Goal: Transaction & Acquisition: Download file/media

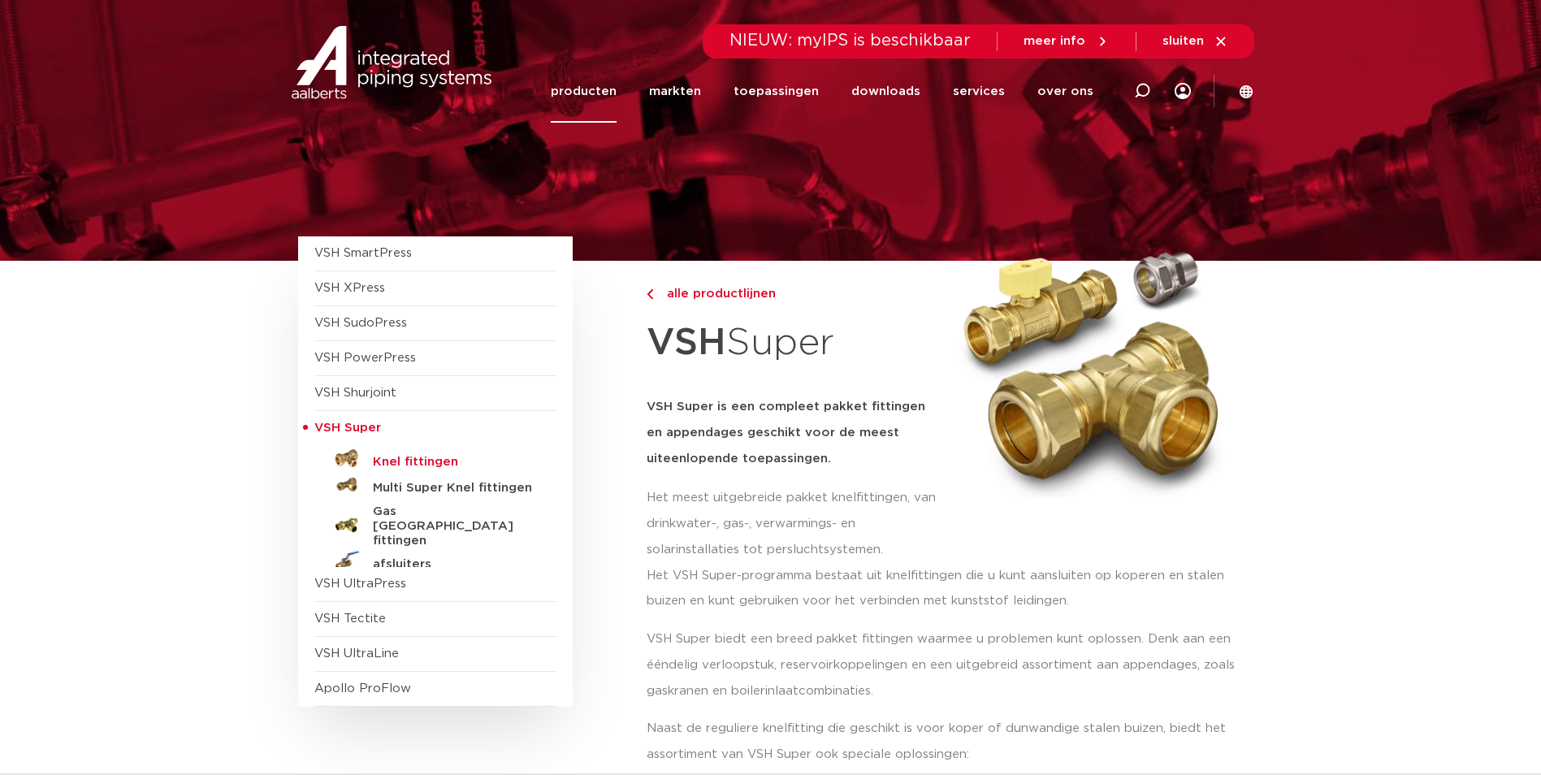
click at [412, 460] on h5 "Knel fittingen" at bounding box center [453, 462] width 161 height 15
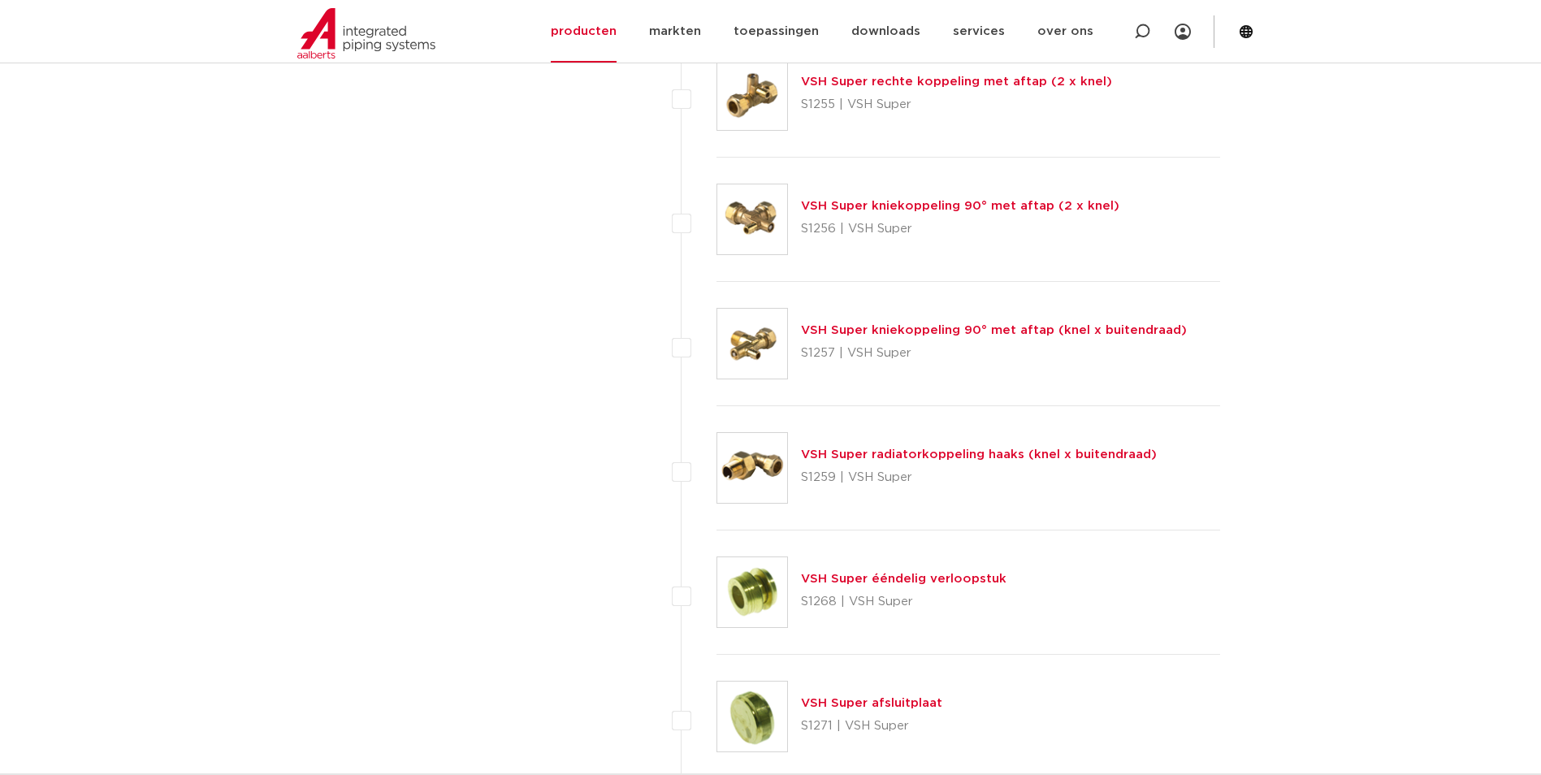
scroll to position [4956, 0]
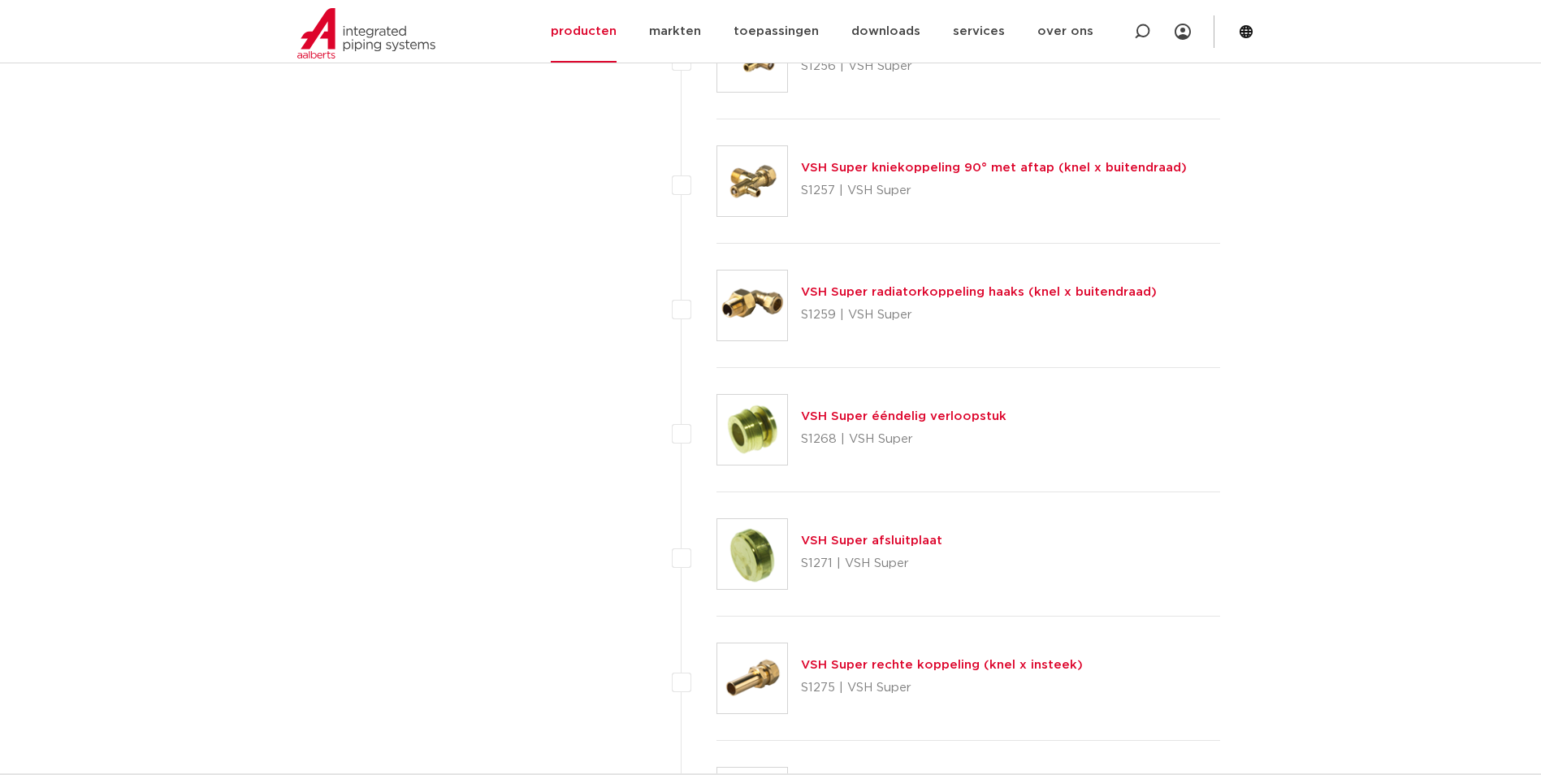
click at [918, 669] on link "VSH Super rechte koppeling (knel x insteek)" at bounding box center [942, 665] width 282 height 12
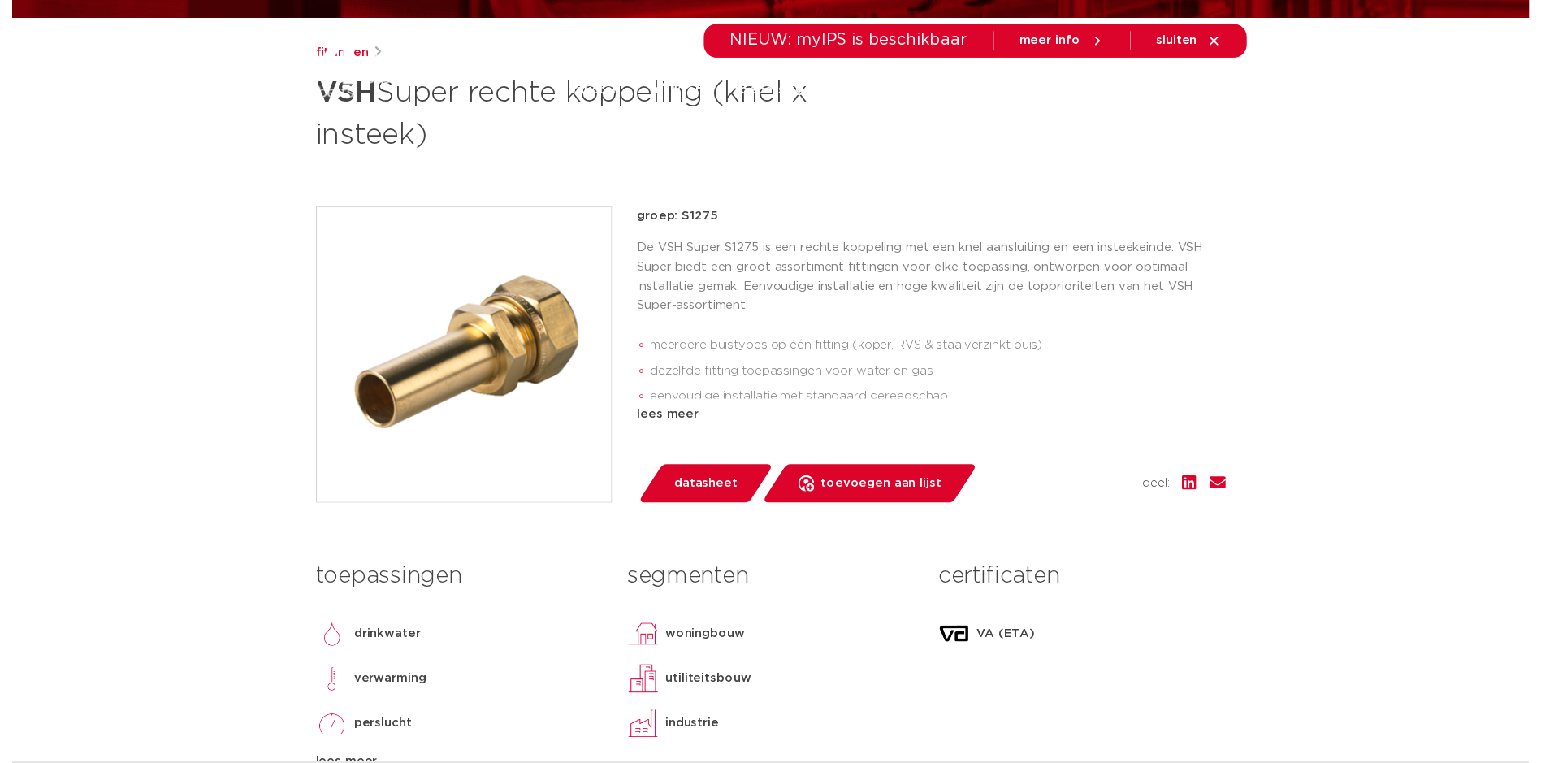
scroll to position [406, 0]
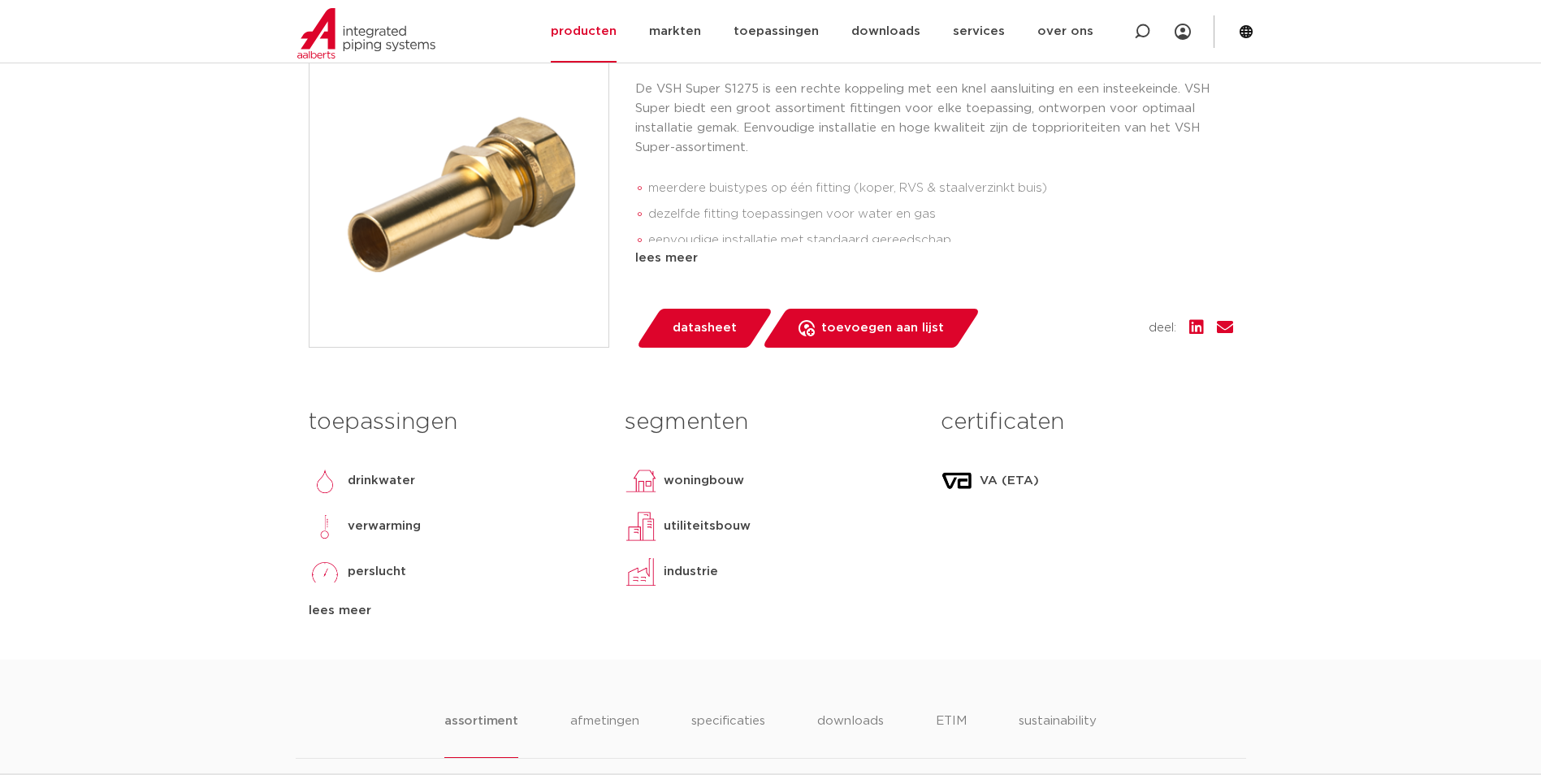
click at [717, 327] on span "datasheet" at bounding box center [705, 328] width 64 height 26
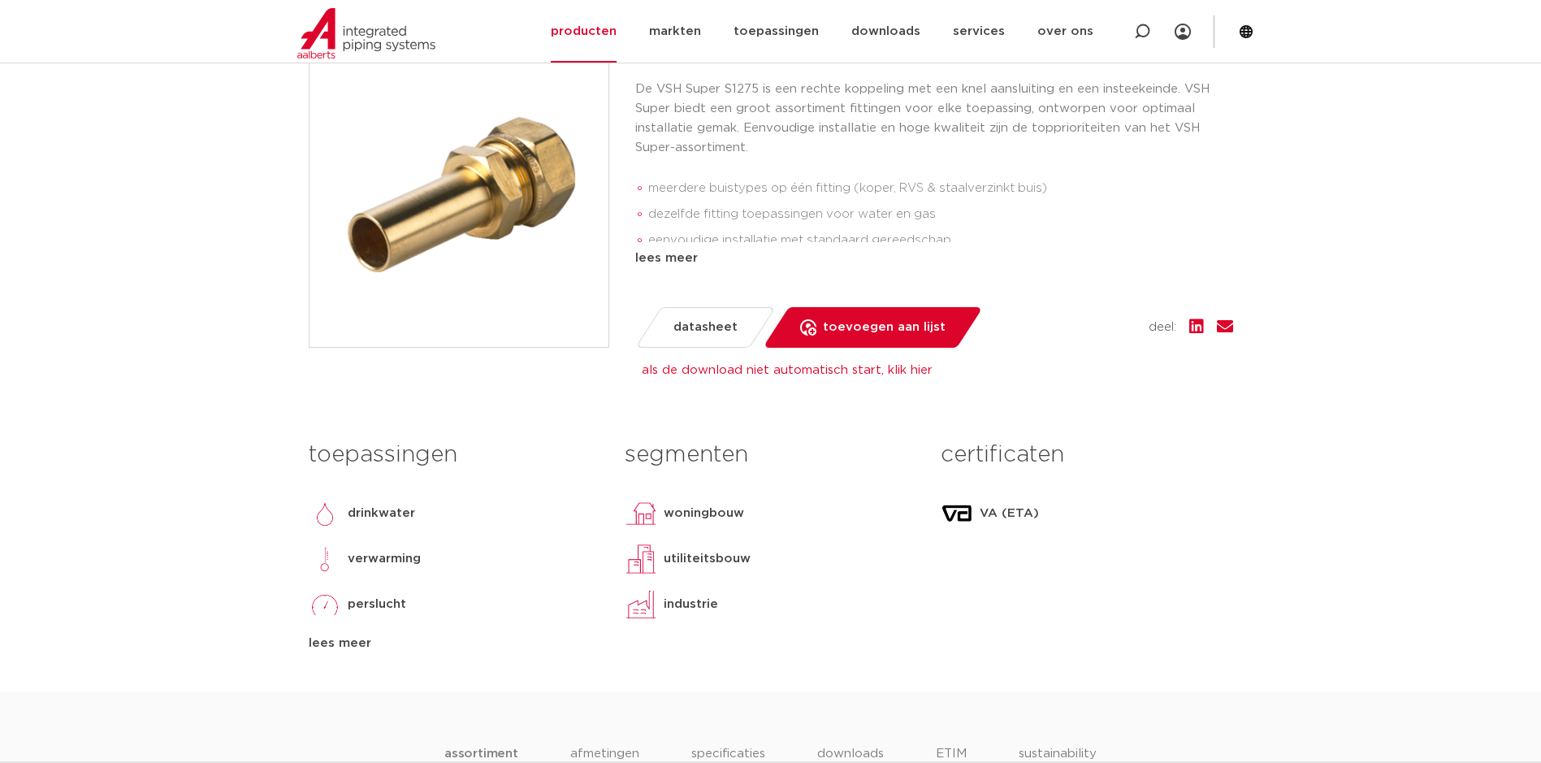
click at [659, 255] on div "lees meer" at bounding box center [934, 258] width 598 height 19
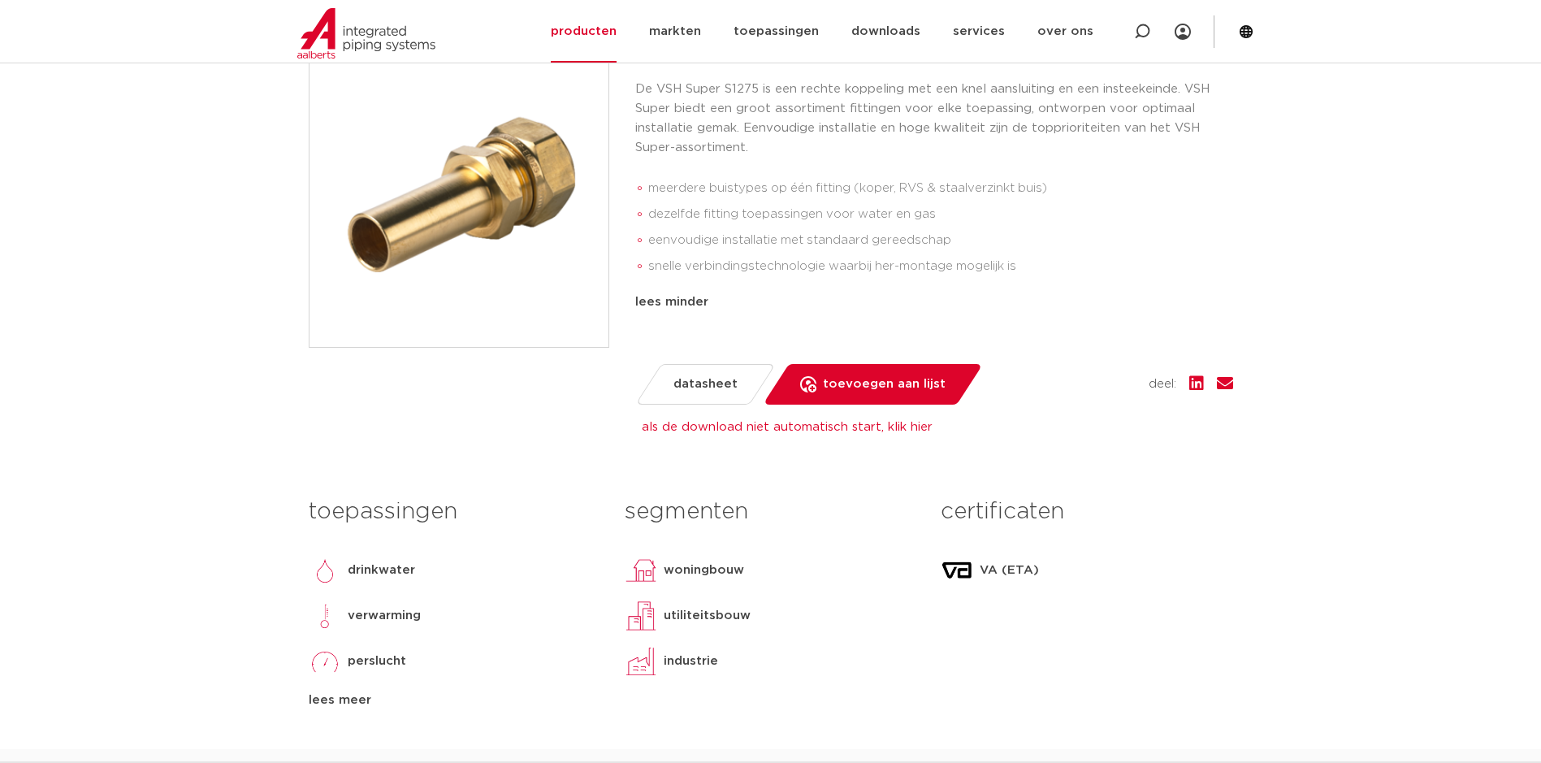
click at [695, 426] on link "als de download niet automatisch start, klik hier" at bounding box center [787, 427] width 291 height 12
